Goal: Task Accomplishment & Management: Complete application form

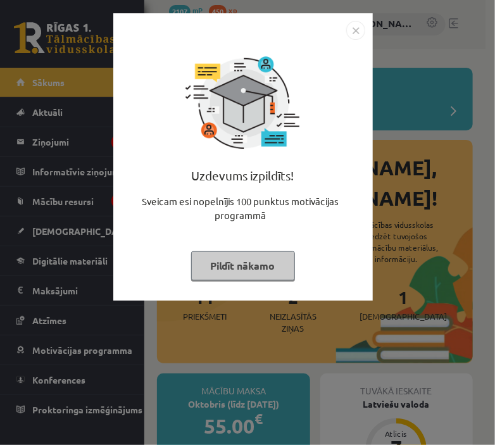
click at [261, 263] on button "Pildīt nākamo" at bounding box center [243, 265] width 104 height 29
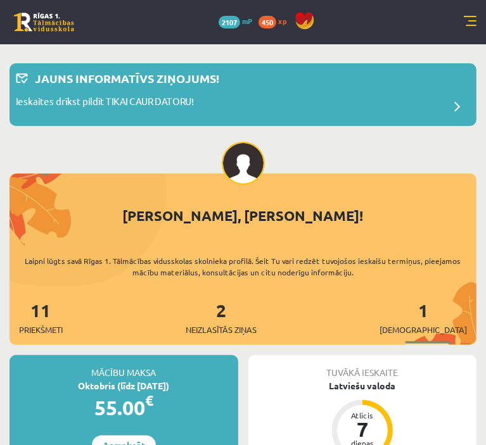
click at [0, 0] on span "Mācību resursi" at bounding box center [0, 0] width 0 height 0
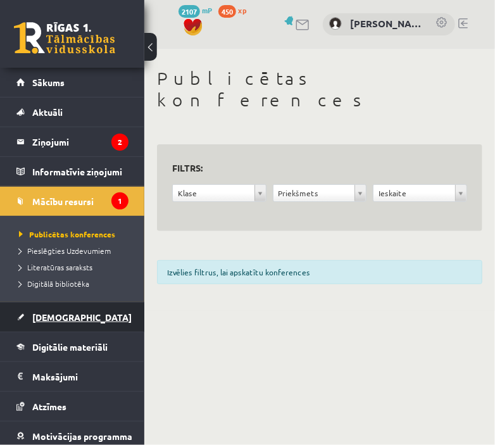
click at [46, 321] on span "[DEMOGRAPHIC_DATA]" at bounding box center [81, 316] width 99 height 11
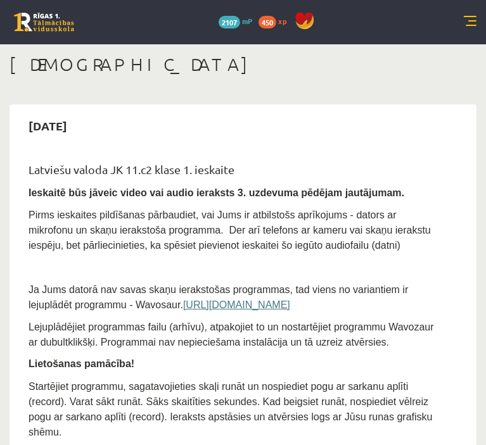
click at [0, 0] on link "Mācību resursi" at bounding box center [0, 0] width 0 height 0
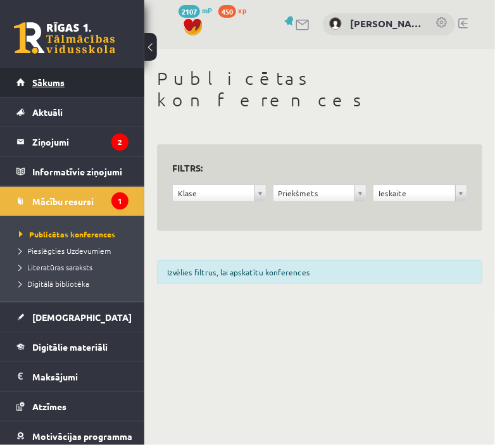
click at [51, 83] on span "Sākums" at bounding box center [48, 82] width 32 height 11
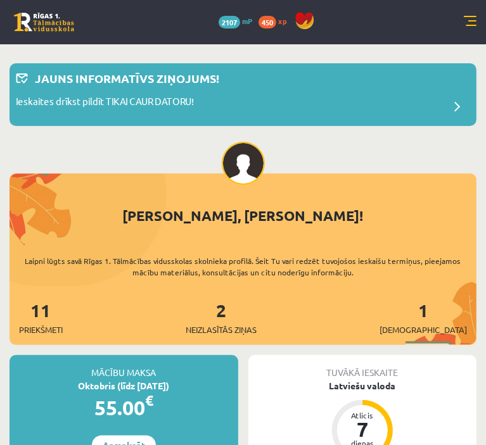
click at [0, 0] on span "Mācību resursi" at bounding box center [0, 0] width 0 height 0
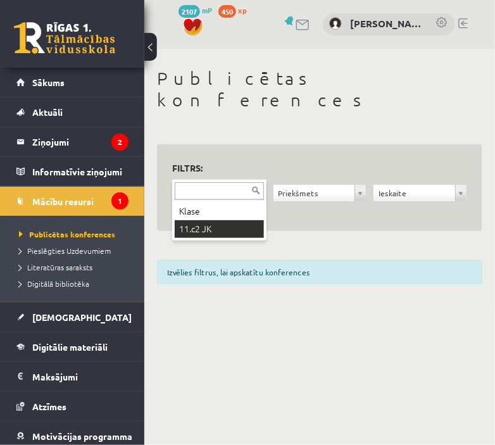
click at [231, 239] on div "Klase 11.c2 JK" at bounding box center [219, 210] width 94 height 61
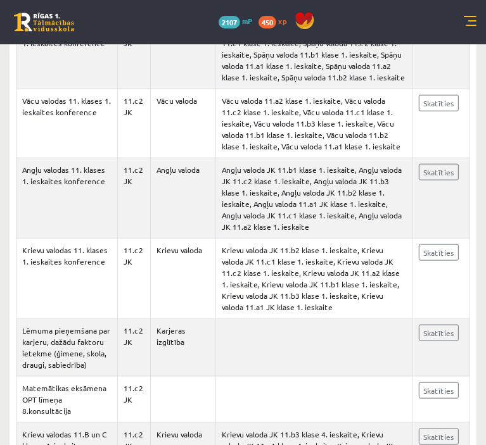
scroll to position [589, 0]
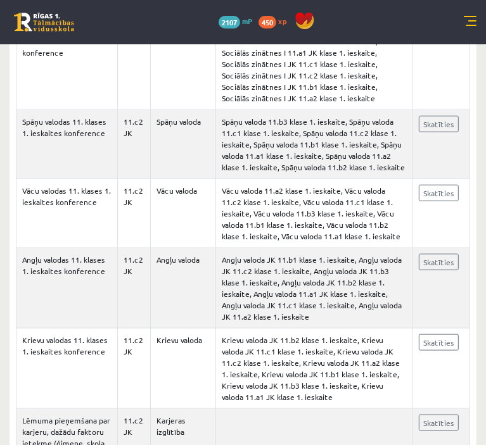
click at [0, 0] on span "[DEMOGRAPHIC_DATA]" at bounding box center [0, 0] width 0 height 0
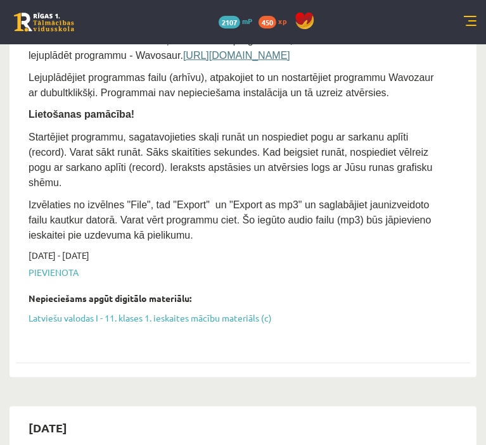
scroll to position [218, 0]
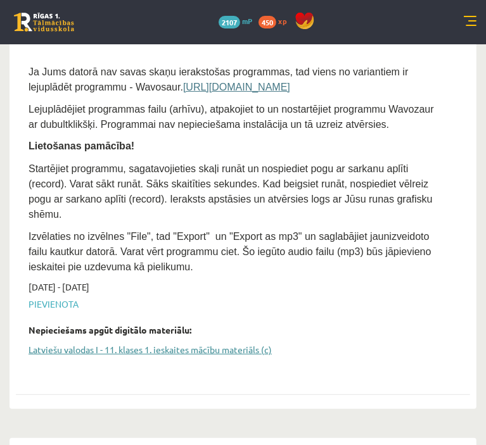
click at [426, 343] on link "Latviešu valodas I - 11. klases 1. ieskaites mācību materiāls (c)" at bounding box center [233, 349] width 410 height 13
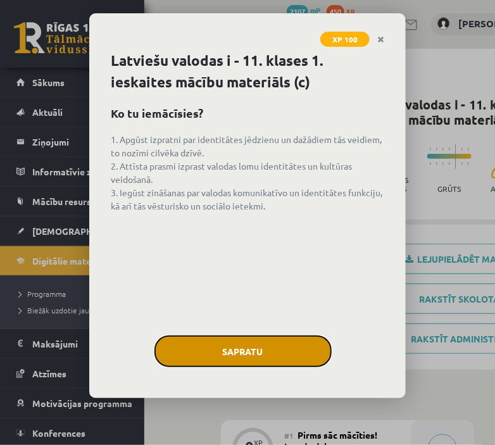
click at [211, 348] on button "Sapratu" at bounding box center [242, 352] width 177 height 32
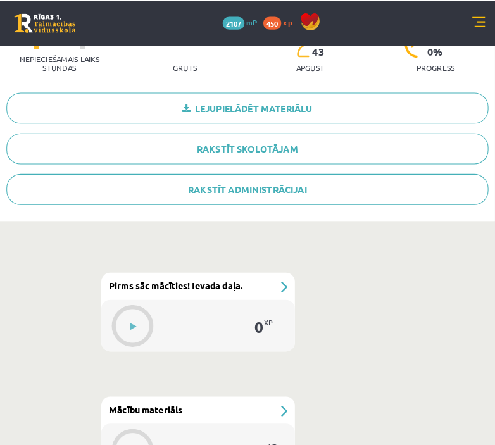
scroll to position [317, 0]
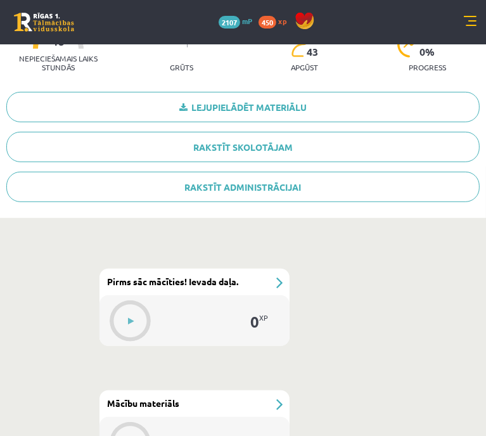
click at [255, 303] on div "0 XP" at bounding box center [258, 322] width 38 height 38
click at [0, 0] on button at bounding box center [0, 0] width 0 height 0
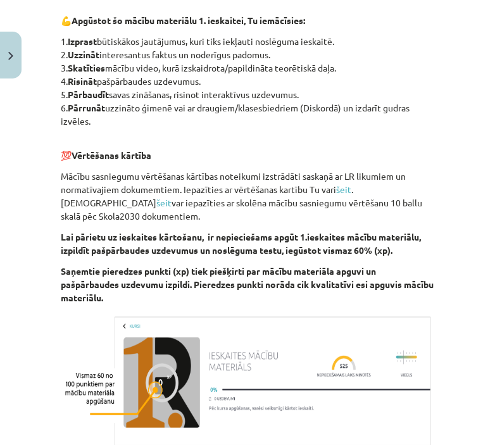
scroll to position [776, 0]
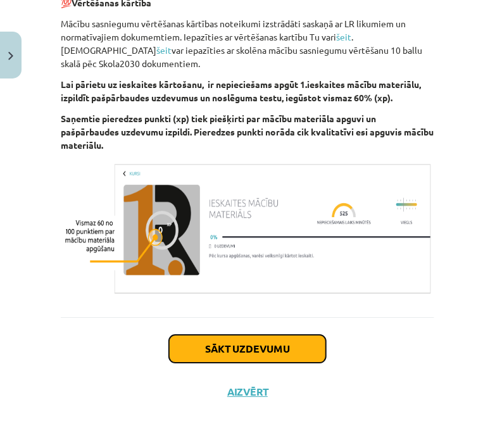
click at [273, 346] on button "Sākt uzdevumu" at bounding box center [247, 349] width 157 height 28
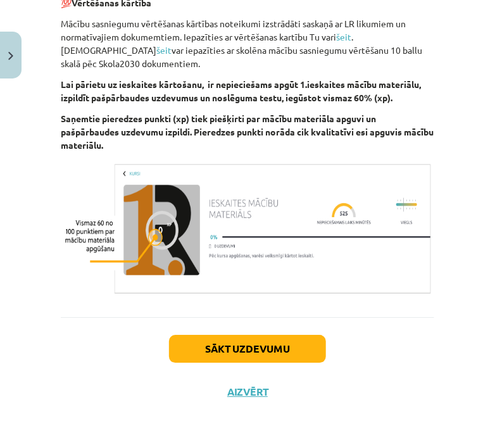
scroll to position [32, 0]
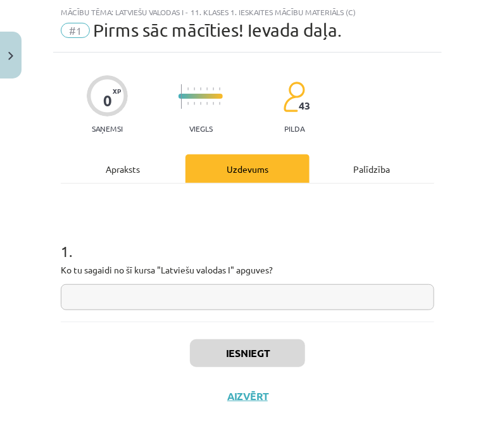
click at [272, 298] on input "text" at bounding box center [248, 297] width 374 height 26
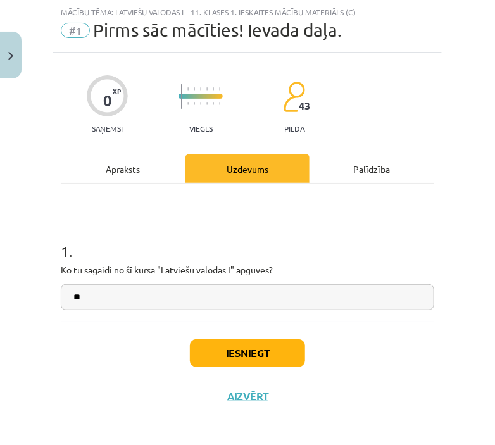
type input "*"
click at [230, 354] on button "Iesniegt" at bounding box center [247, 353] width 115 height 28
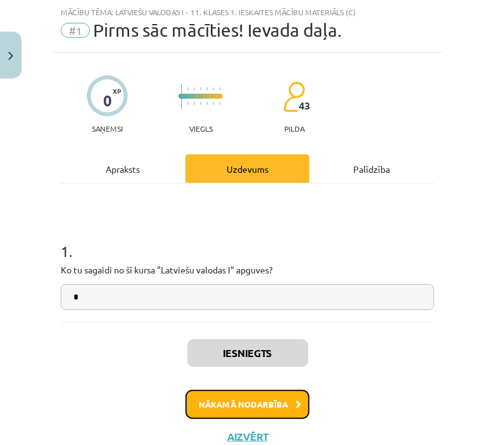
click at [264, 401] on button "Nākamā nodarbība" at bounding box center [248, 404] width 124 height 29
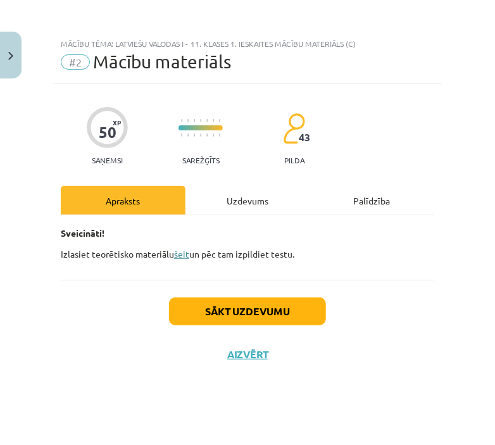
click at [182, 256] on link "šeit" at bounding box center [181, 253] width 15 height 11
